Goal: Book appointment/travel/reservation

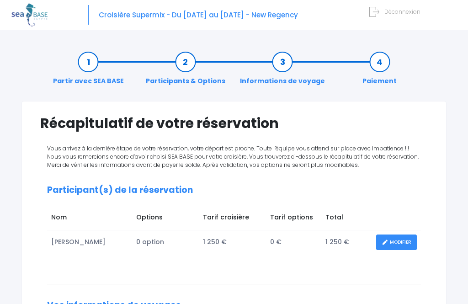
click at [390, 238] on link "MODIFIER" at bounding box center [396, 242] width 41 height 16
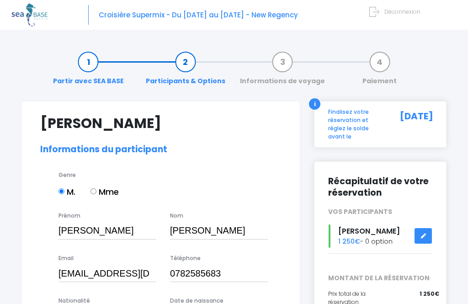
select select "MF1"
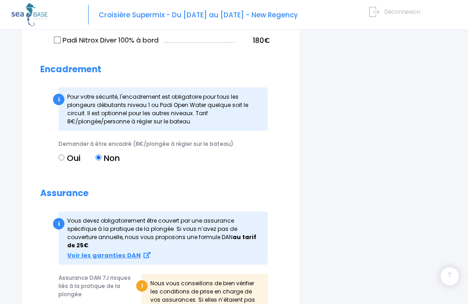
scroll to position [782, 0]
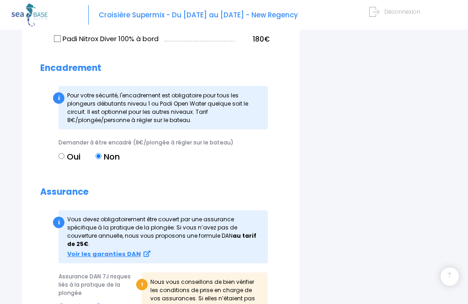
click at [61, 303] on input "Oui" at bounding box center [61, 306] width 6 height 6
radio input "true"
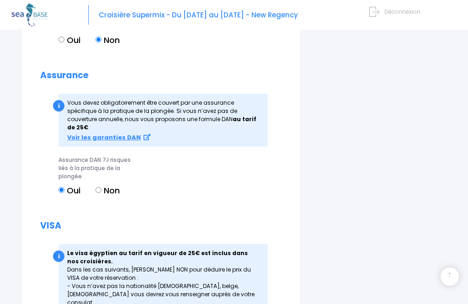
scroll to position [951, 0]
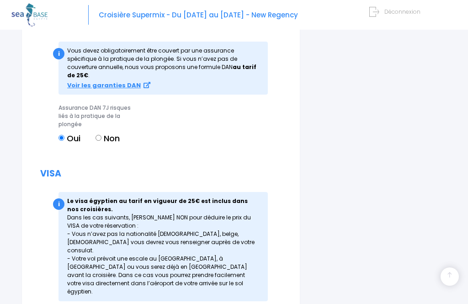
click at [90, 81] on strong "Voir les garanties DAN" at bounding box center [104, 85] width 74 height 9
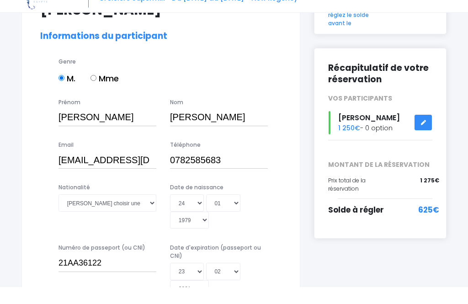
scroll to position [127, 0]
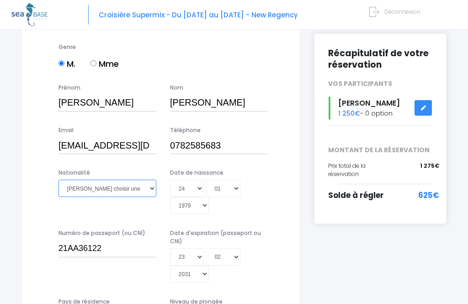
click at [147, 185] on select "Veuillez choisir une nationalité Afghane Albanaise Algerienne Allemande America…" at bounding box center [107, 188] width 98 height 17
select select "Française"
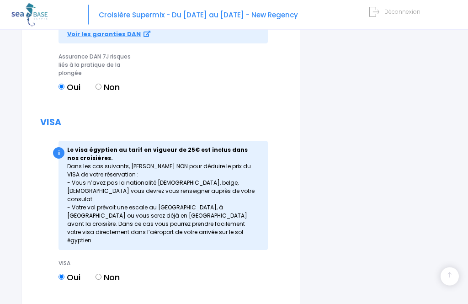
scroll to position [1002, 0]
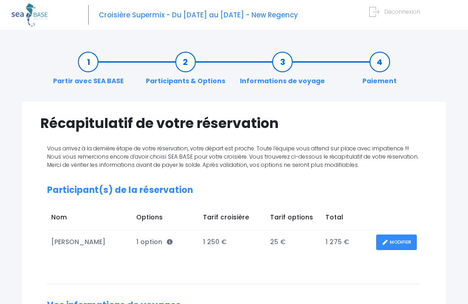
click at [167, 244] on icon at bounding box center [170, 242] width 6 height 6
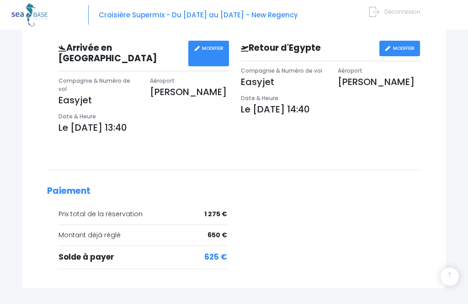
scroll to position [306, 0]
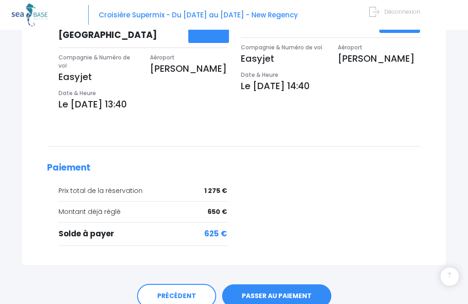
click at [260, 284] on link "PASSER AU PAIEMENT" at bounding box center [276, 296] width 109 height 24
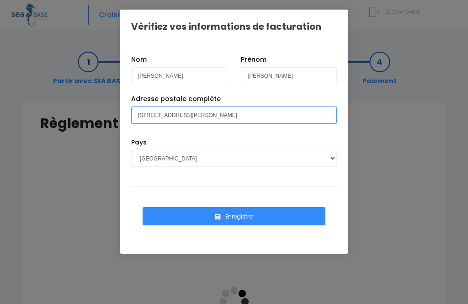
click at [275, 112] on input "[STREET_ADDRESS][PERSON_NAME]" at bounding box center [234, 114] width 206 height 17
click at [199, 111] on input "[STREET_ADDRESS]" at bounding box center [234, 114] width 206 height 17
click at [192, 114] on input "[STREET_ADDRESS]" at bounding box center [234, 114] width 206 height 17
type input "154 rue Georges Fornoni, le Saint Antoine Bâtiment A, 83500 La Seyne Sur Mer"
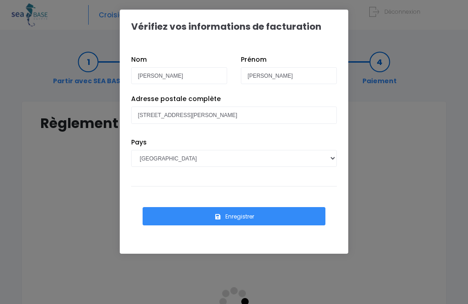
click at [266, 216] on button "Enregistrer" at bounding box center [234, 216] width 183 height 18
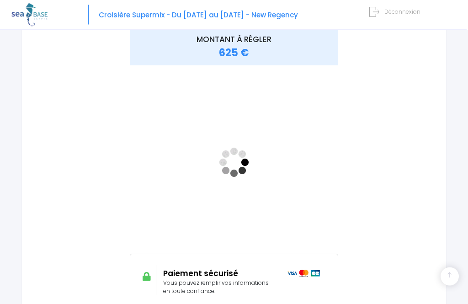
scroll to position [139, 0]
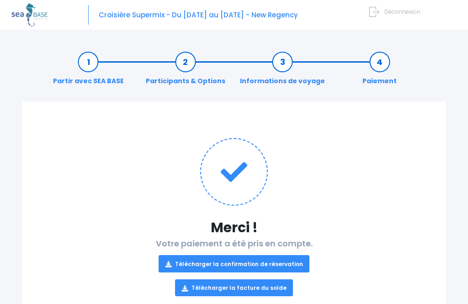
click at [279, 289] on link "Télécharger la facture du solde" at bounding box center [234, 287] width 118 height 17
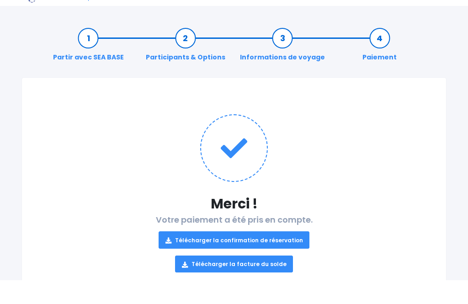
scroll to position [5, 0]
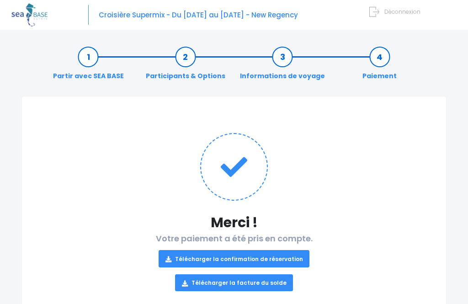
click at [288, 260] on link "Télécharger la confirmation de réservation" at bounding box center [233, 258] width 151 height 17
